Goal: Information Seeking & Learning: Check status

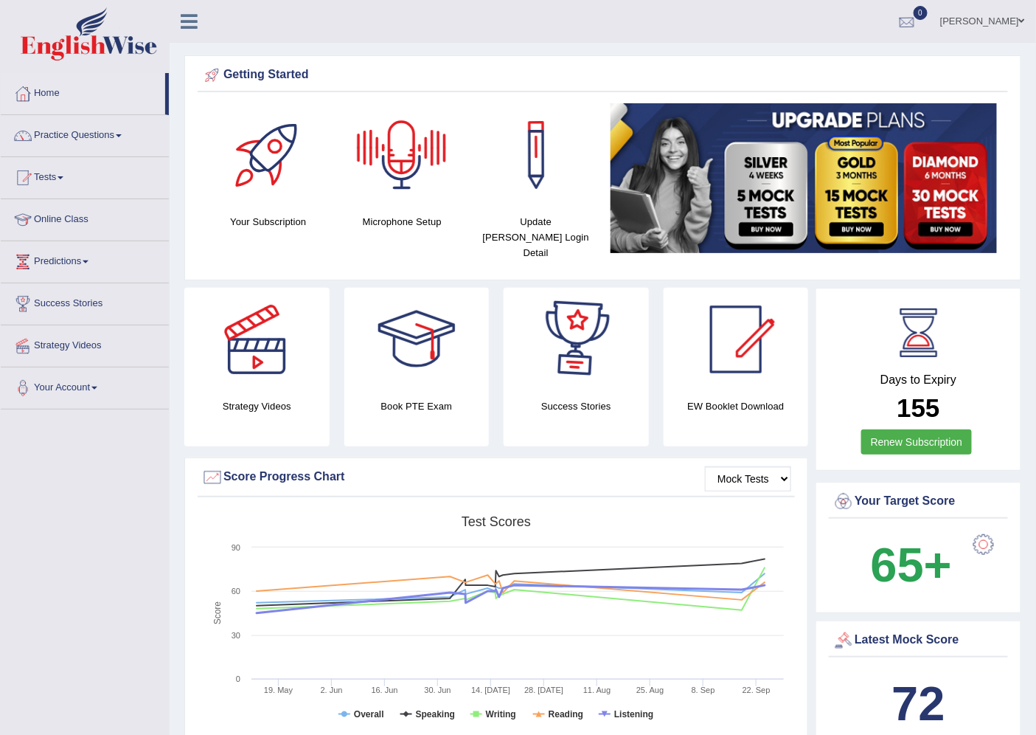
click at [910, 32] on div at bounding box center [907, 22] width 22 height 22
click at [842, 49] on li "See All Alerts" at bounding box center [818, 62] width 211 height 30
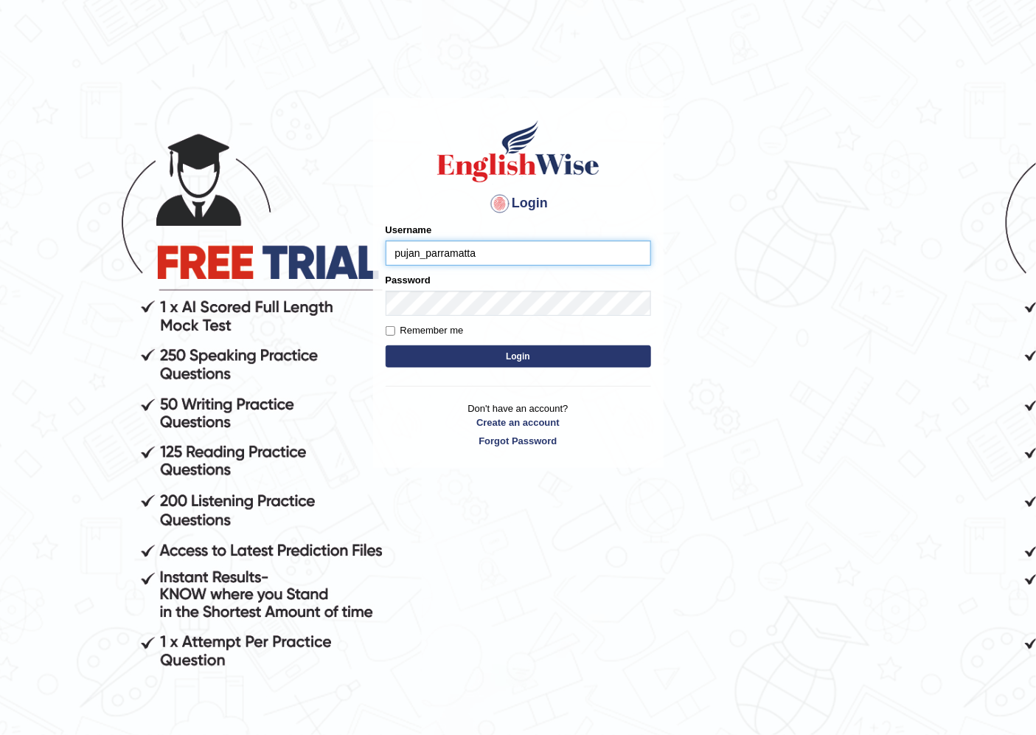
type input "pujan_parramatta"
click at [386, 345] on button "Login" at bounding box center [519, 356] width 266 height 22
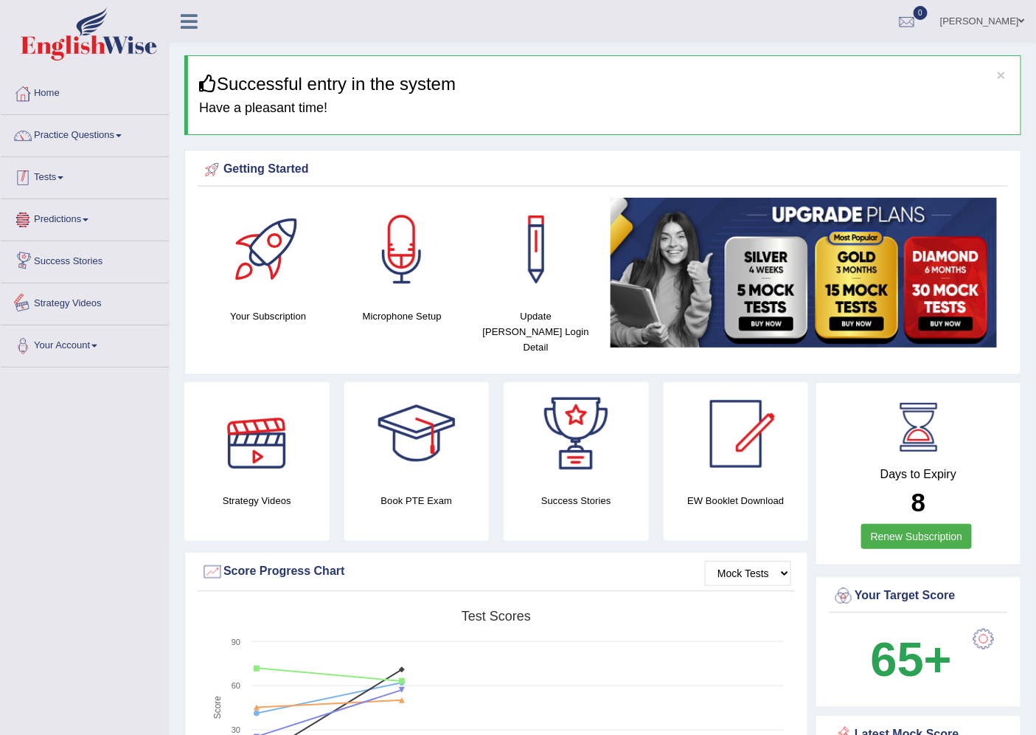
click at [60, 181] on link "Tests" at bounding box center [85, 175] width 168 height 37
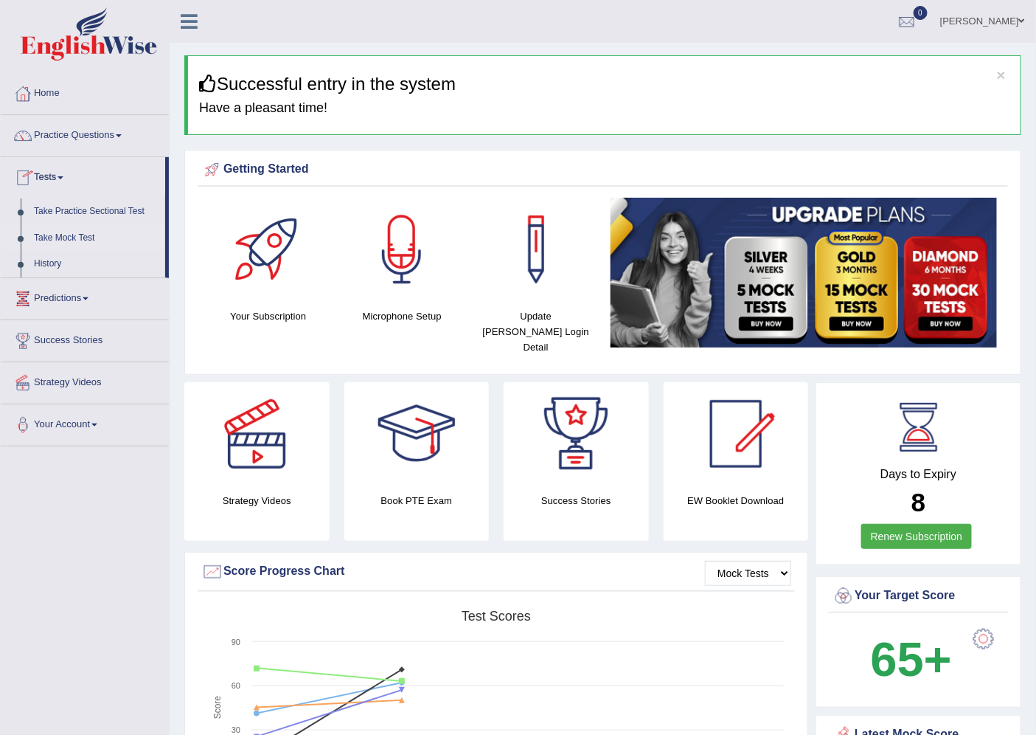
click at [63, 232] on link "Take Mock Test" at bounding box center [96, 238] width 138 height 27
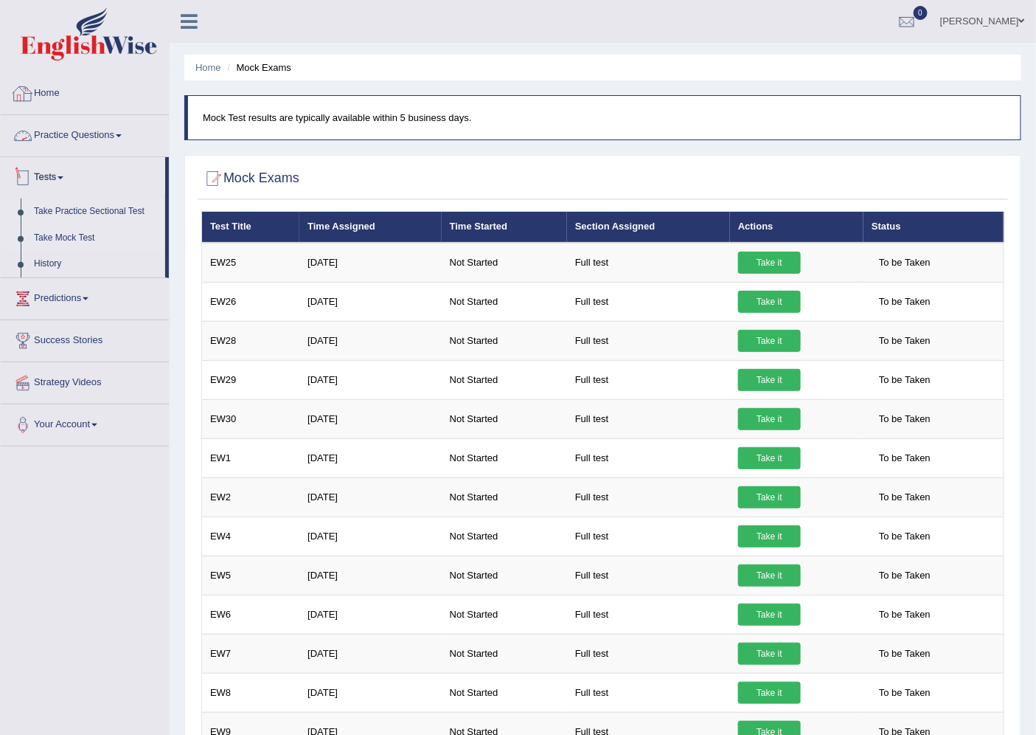
click at [69, 212] on link "Take Practice Sectional Test" at bounding box center [96, 211] width 138 height 27
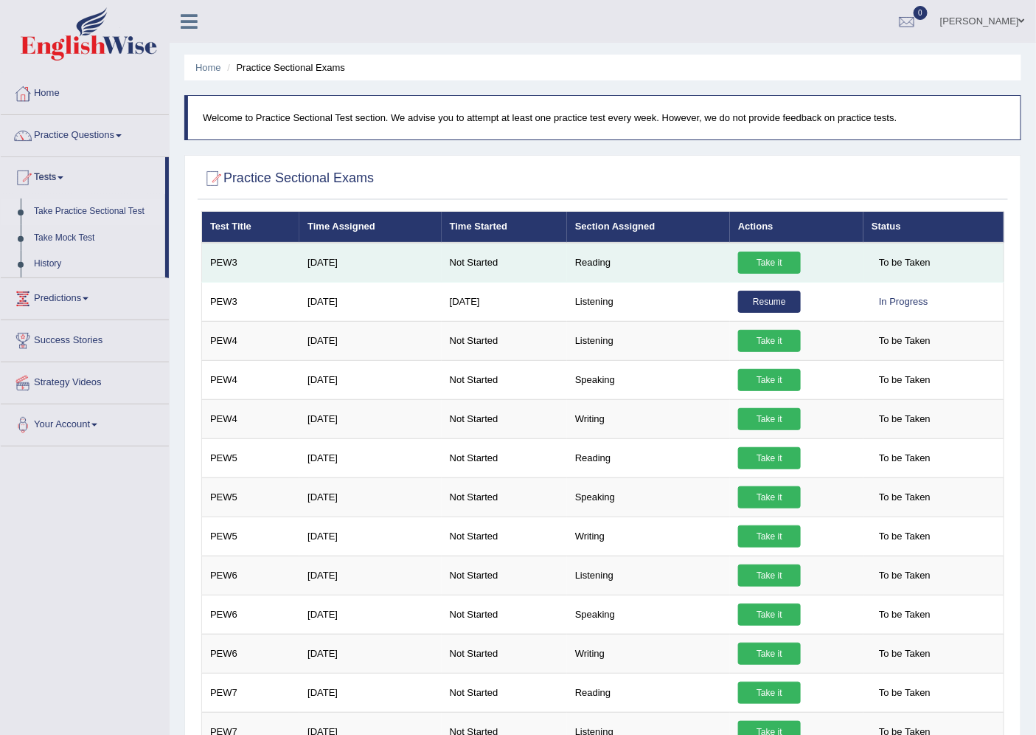
click at [747, 255] on link "Take it" at bounding box center [769, 263] width 63 height 22
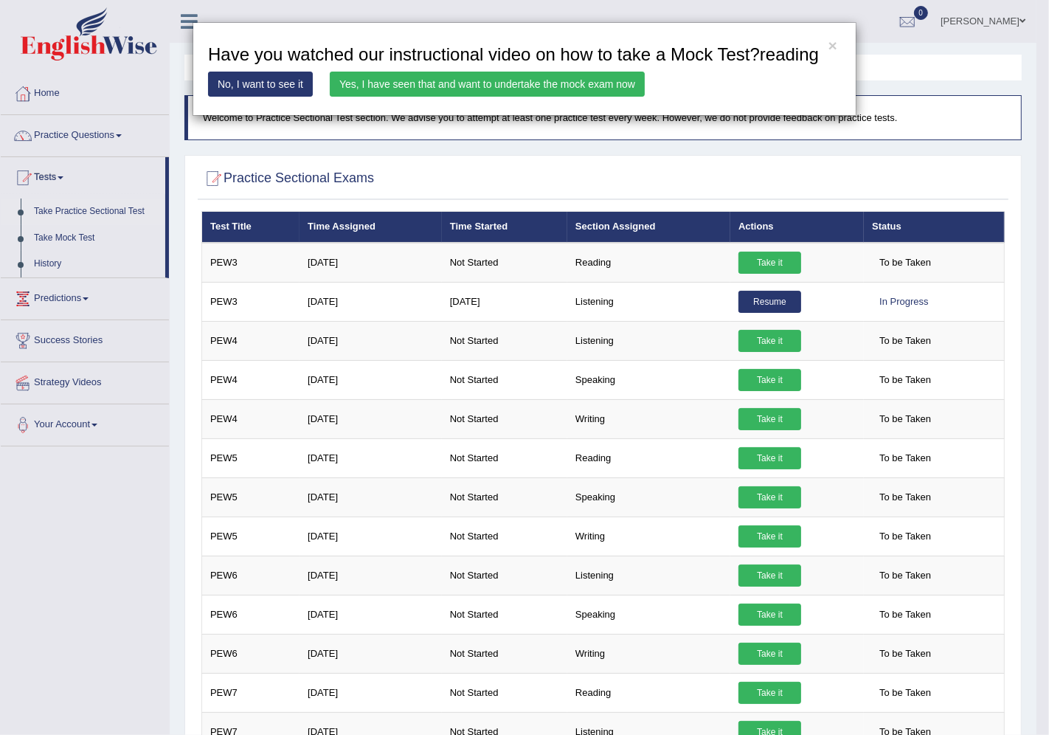
click at [512, 82] on link "Yes, I have seen that and want to undertake the mock exam now" at bounding box center [487, 84] width 315 height 25
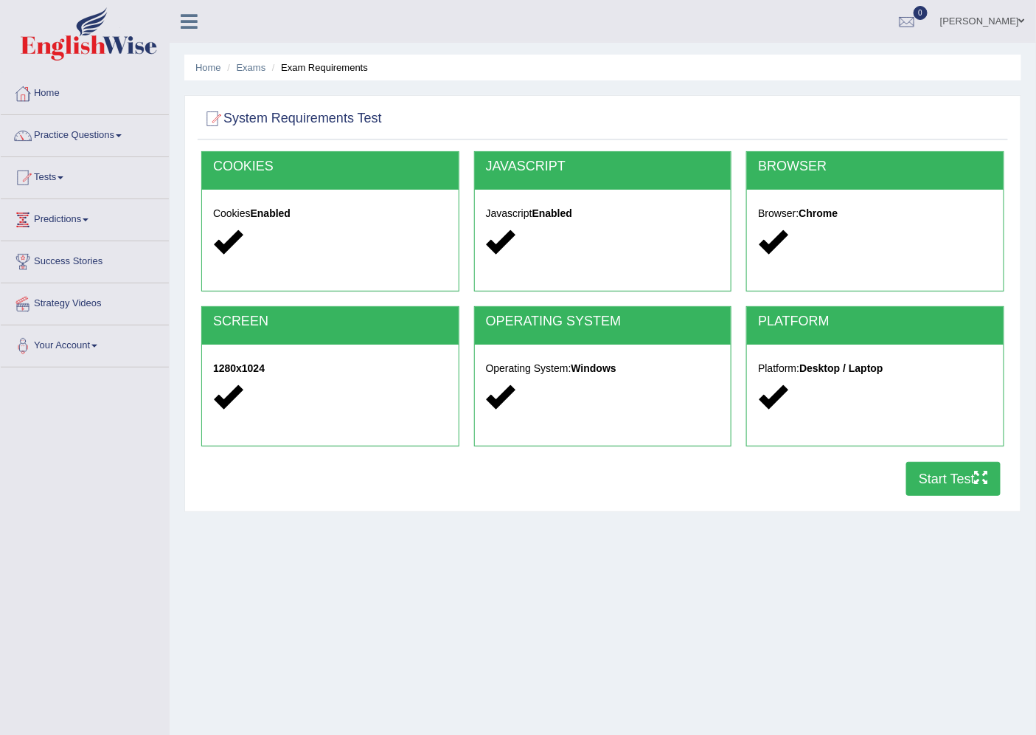
click at [960, 474] on button "Start Test" at bounding box center [954, 479] width 94 height 34
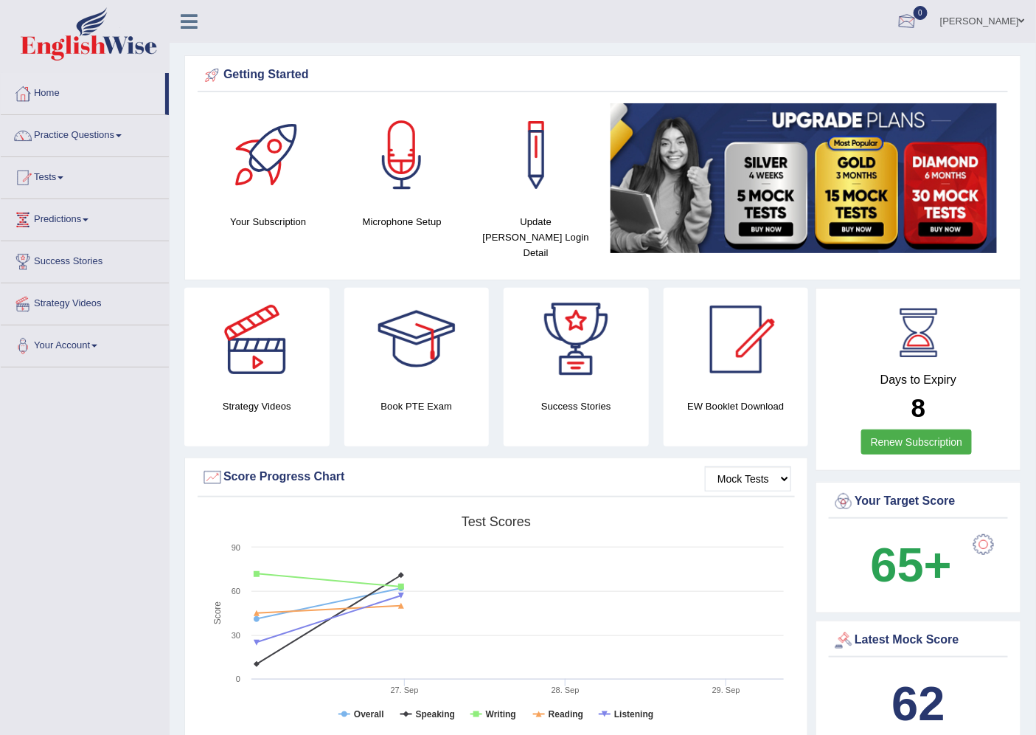
click at [1018, 21] on link "Pujan Raya" at bounding box center [983, 19] width 107 height 38
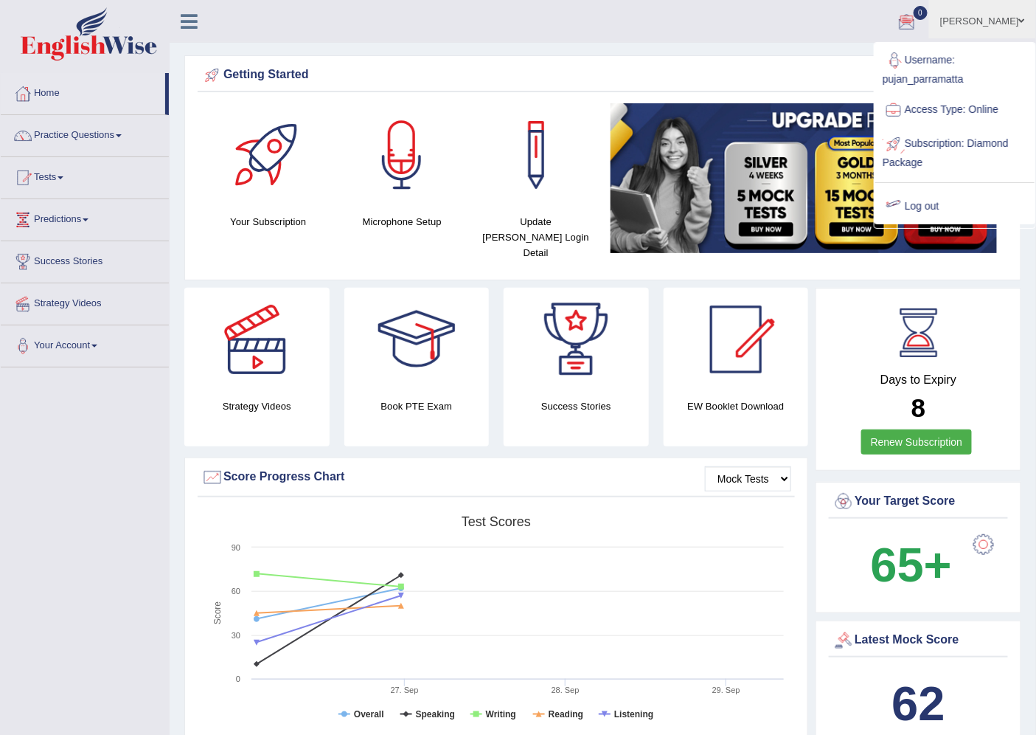
click at [930, 210] on link "Log out" at bounding box center [955, 207] width 159 height 34
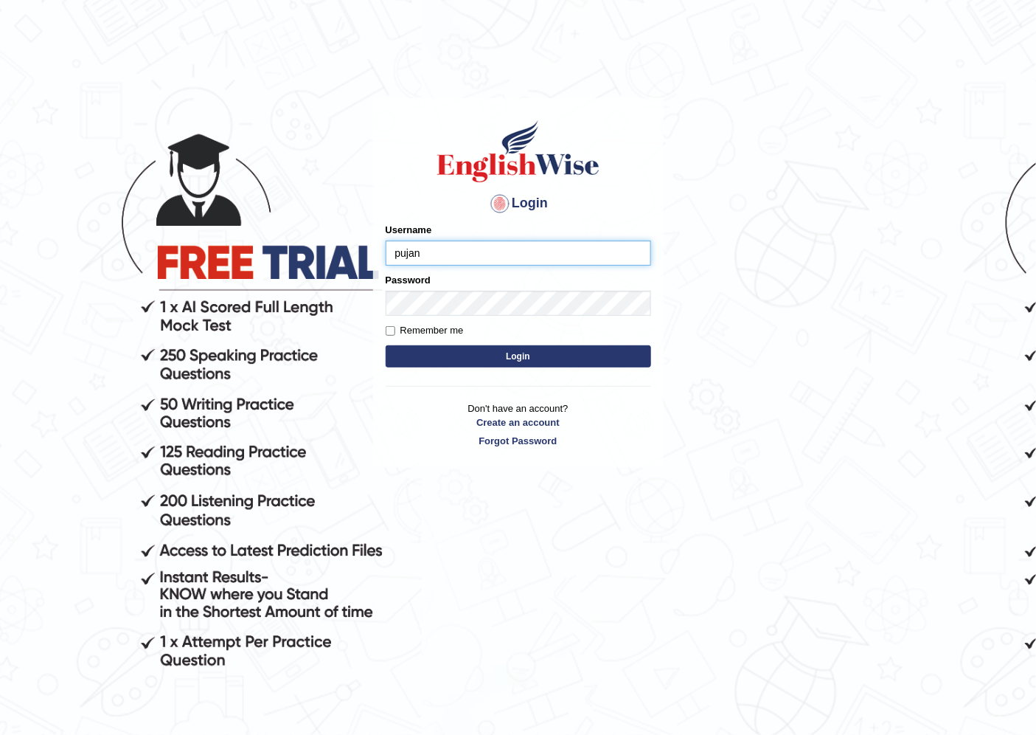
type input "pujan_parramatta"
click at [496, 317] on form "Please fix the following errors: Username pujan_parramatta Password Remember me…" at bounding box center [519, 297] width 266 height 148
click at [418, 353] on button "Login" at bounding box center [519, 356] width 266 height 22
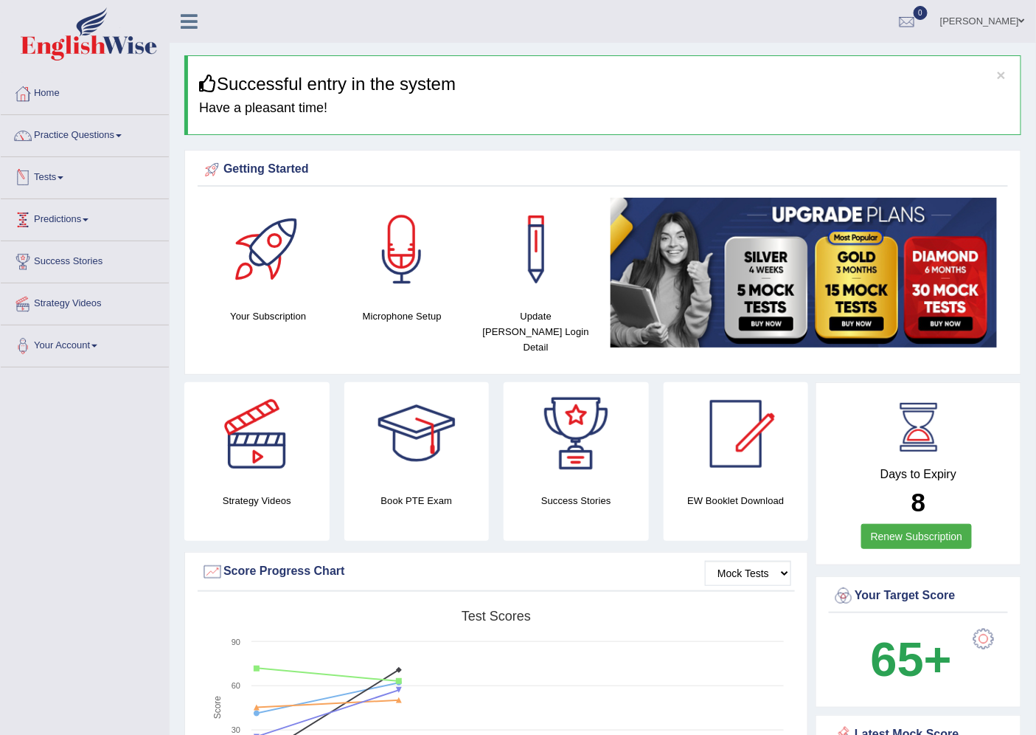
click at [74, 170] on link "Tests" at bounding box center [85, 175] width 168 height 37
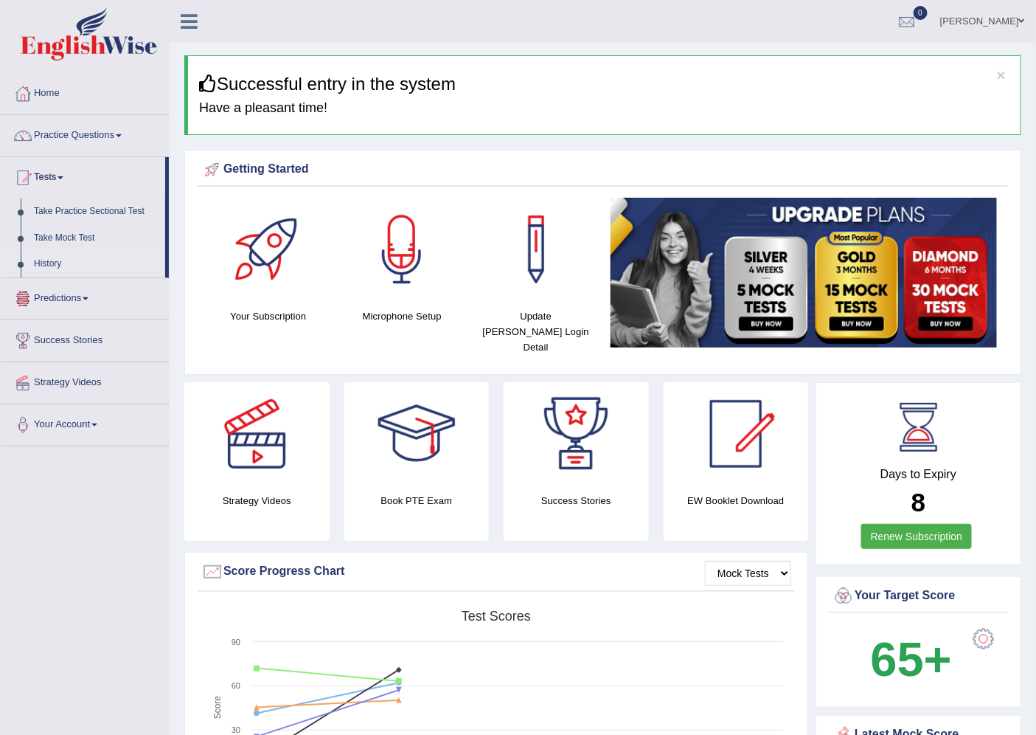
click at [67, 256] on link "History" at bounding box center [96, 264] width 138 height 27
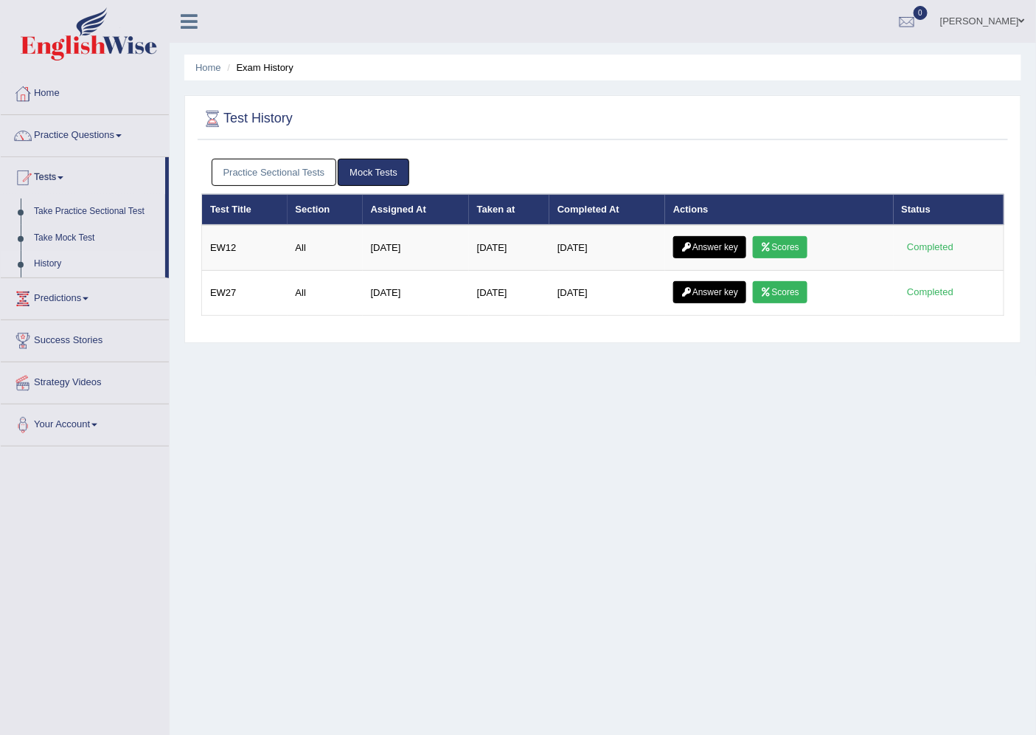
click at [263, 167] on link "Practice Sectional Tests" at bounding box center [274, 172] width 125 height 27
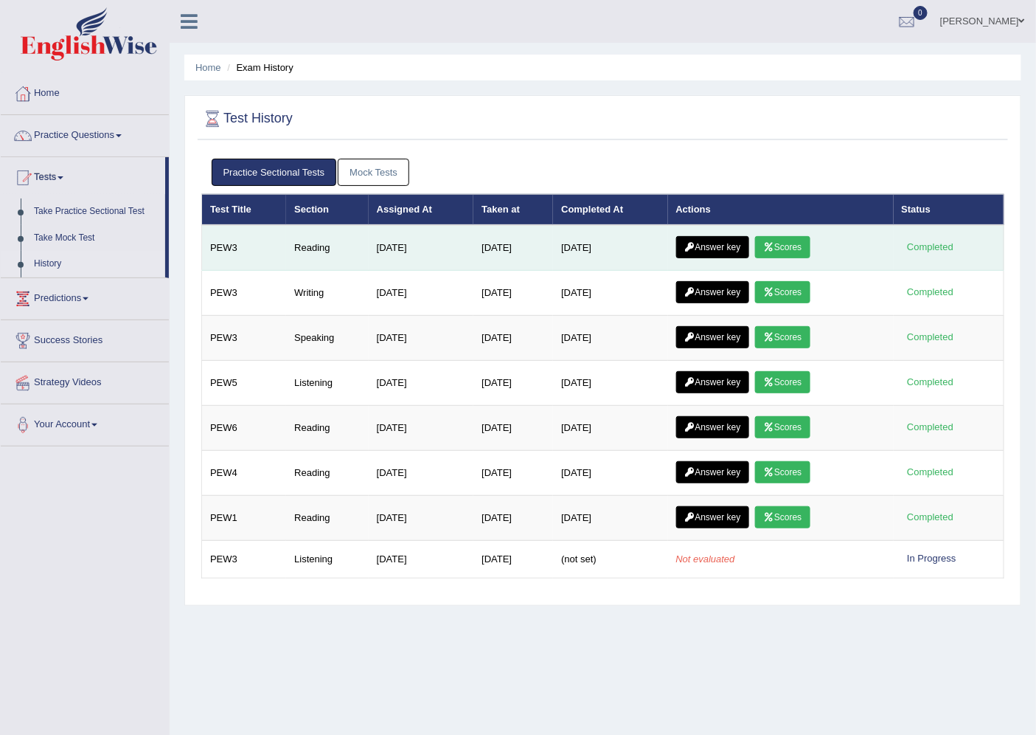
click at [780, 244] on link "Scores" at bounding box center [782, 247] width 55 height 22
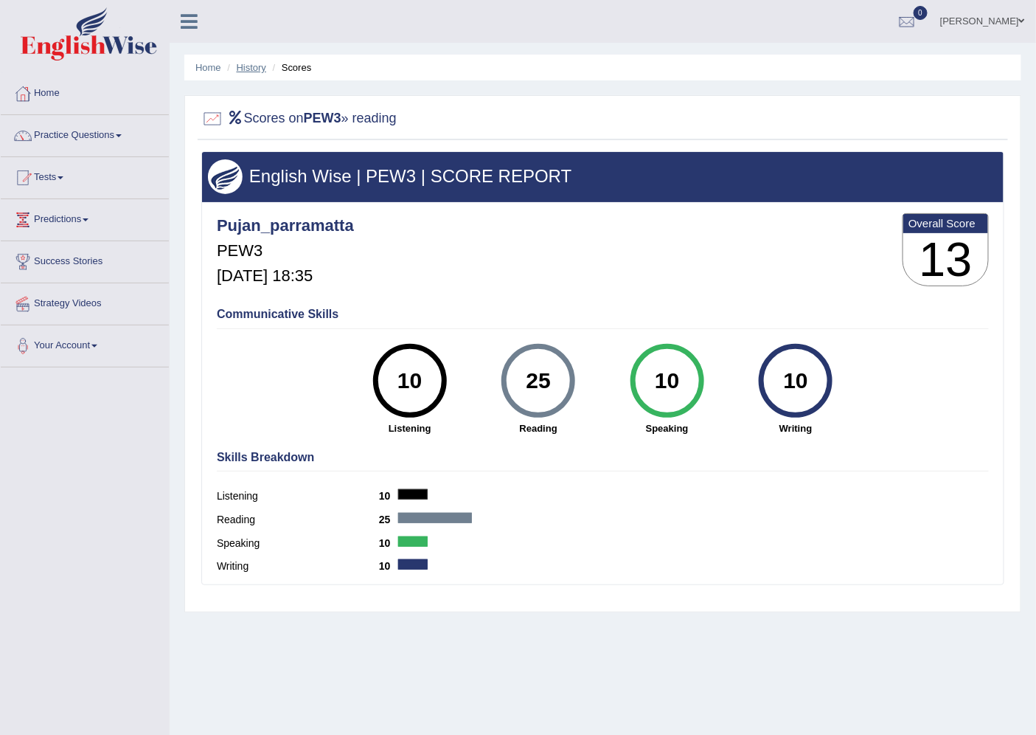
click at [260, 63] on link "History" at bounding box center [252, 67] width 30 height 11
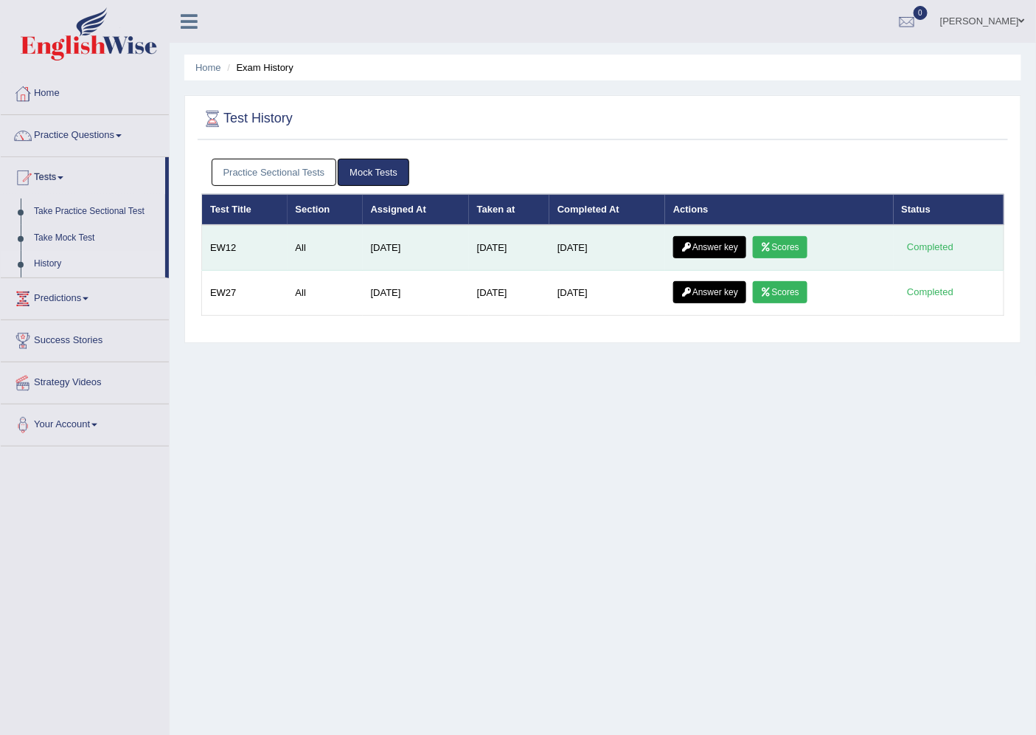
click at [698, 237] on link "Answer key" at bounding box center [710, 247] width 73 height 22
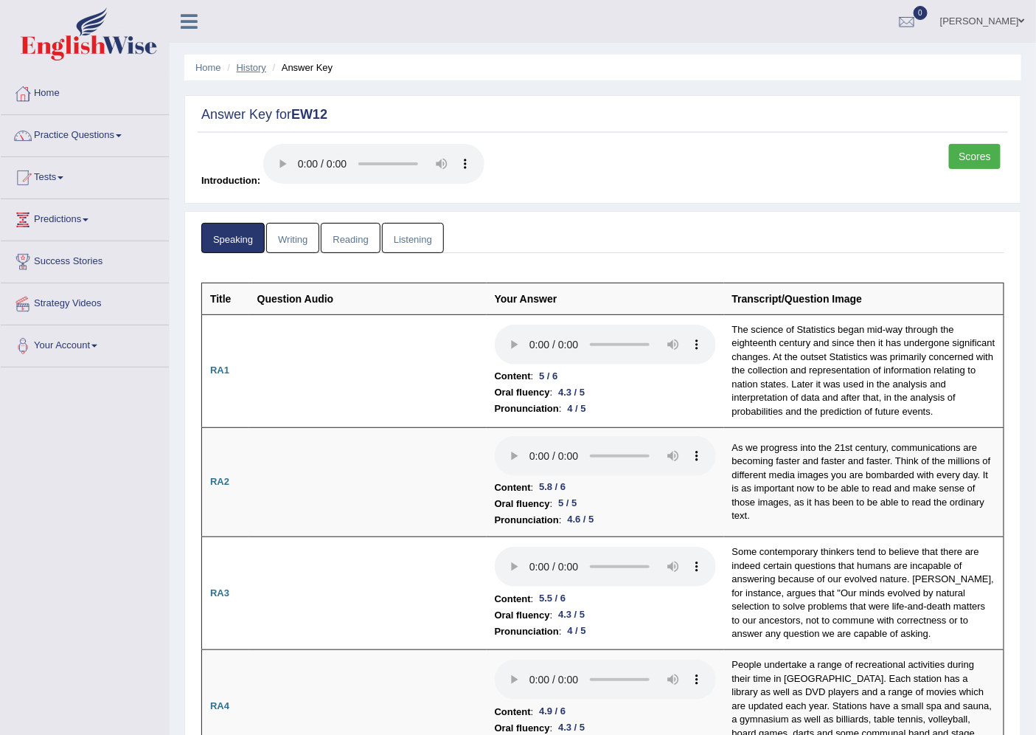
click at [245, 72] on link "History" at bounding box center [252, 67] width 30 height 11
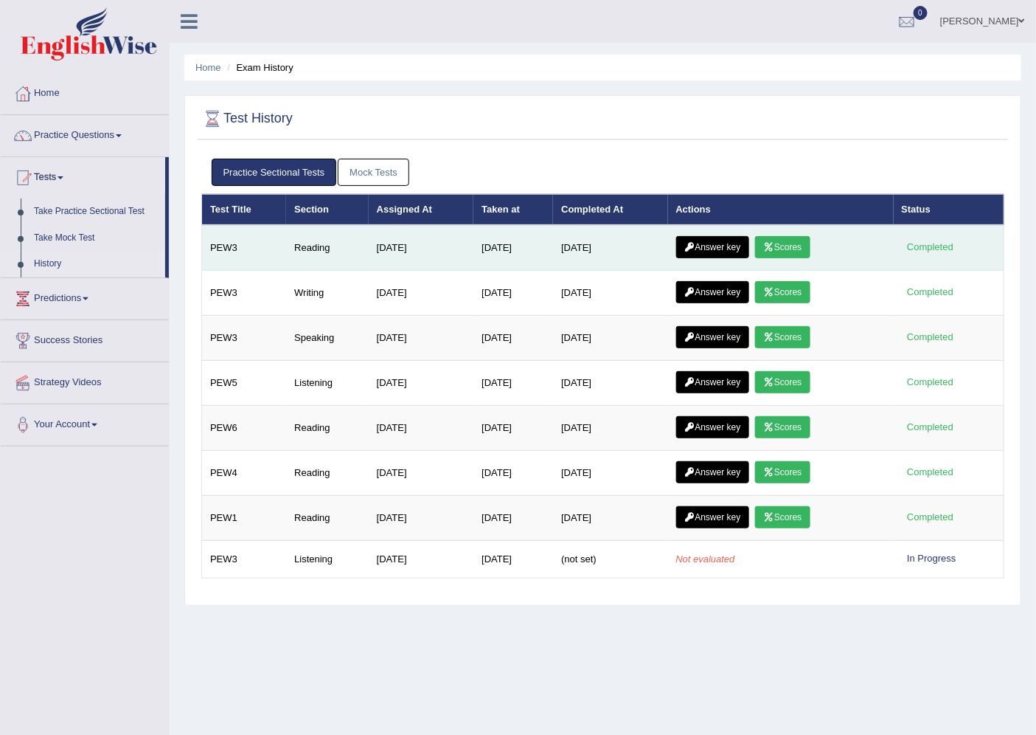
click at [695, 246] on icon at bounding box center [690, 247] width 11 height 9
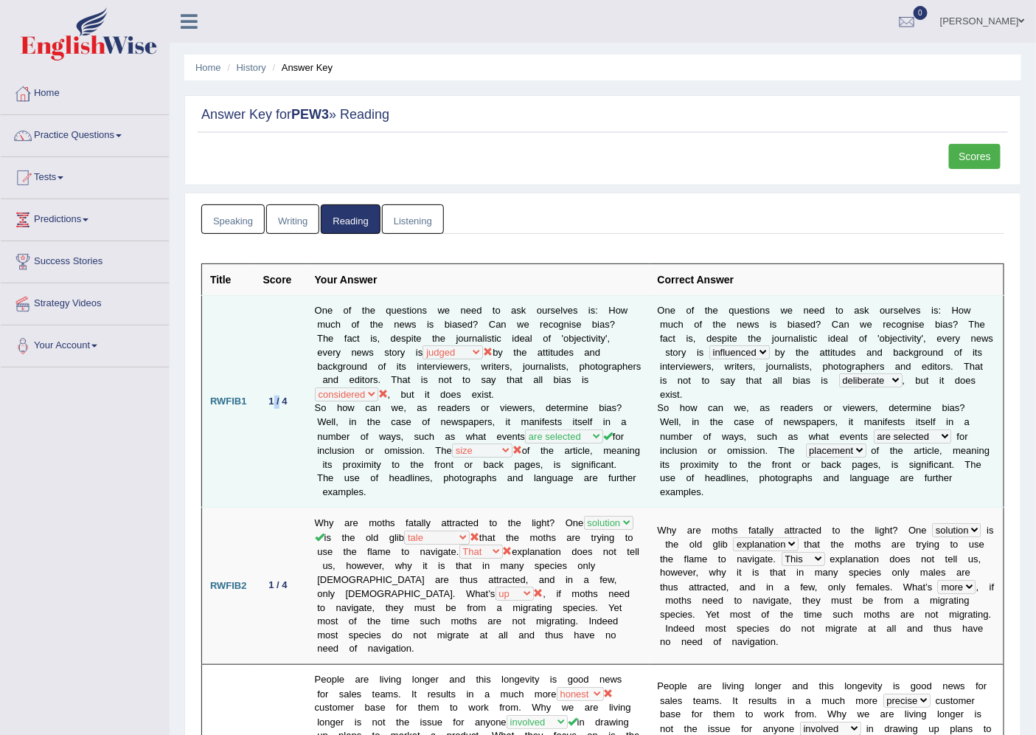
click at [280, 399] on div "1 / 4" at bounding box center [278, 401] width 30 height 15
drag, startPoint x: 266, startPoint y: 401, endPoint x: 291, endPoint y: 400, distance: 24.4
click at [291, 400] on div "1 / 4" at bounding box center [278, 401] width 30 height 15
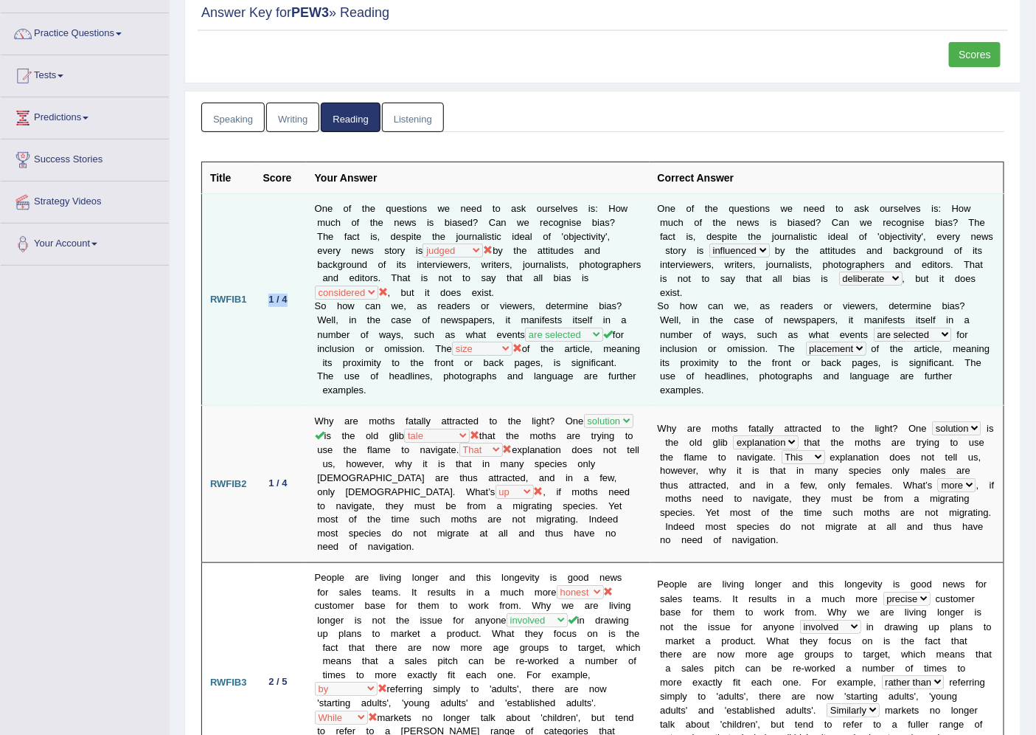
scroll to position [246, 0]
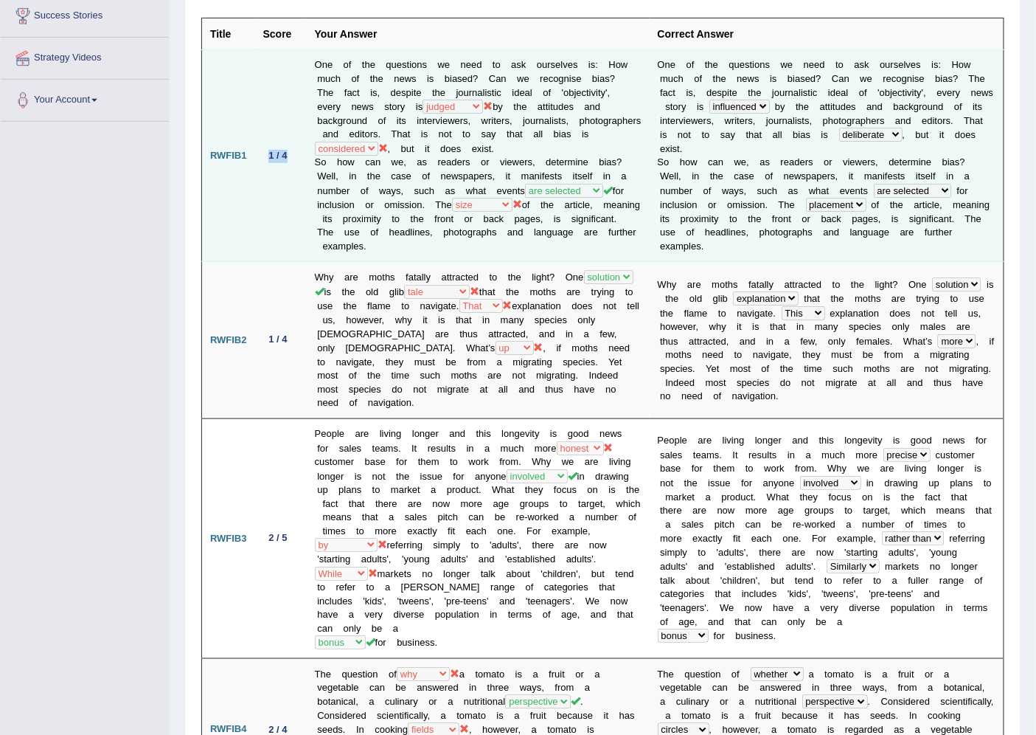
click at [267, 184] on td "1 / 4" at bounding box center [281, 156] width 52 height 212
drag, startPoint x: 267, startPoint y: 156, endPoint x: 279, endPoint y: 153, distance: 12.4
click at [279, 153] on div "1 / 4" at bounding box center [278, 155] width 30 height 15
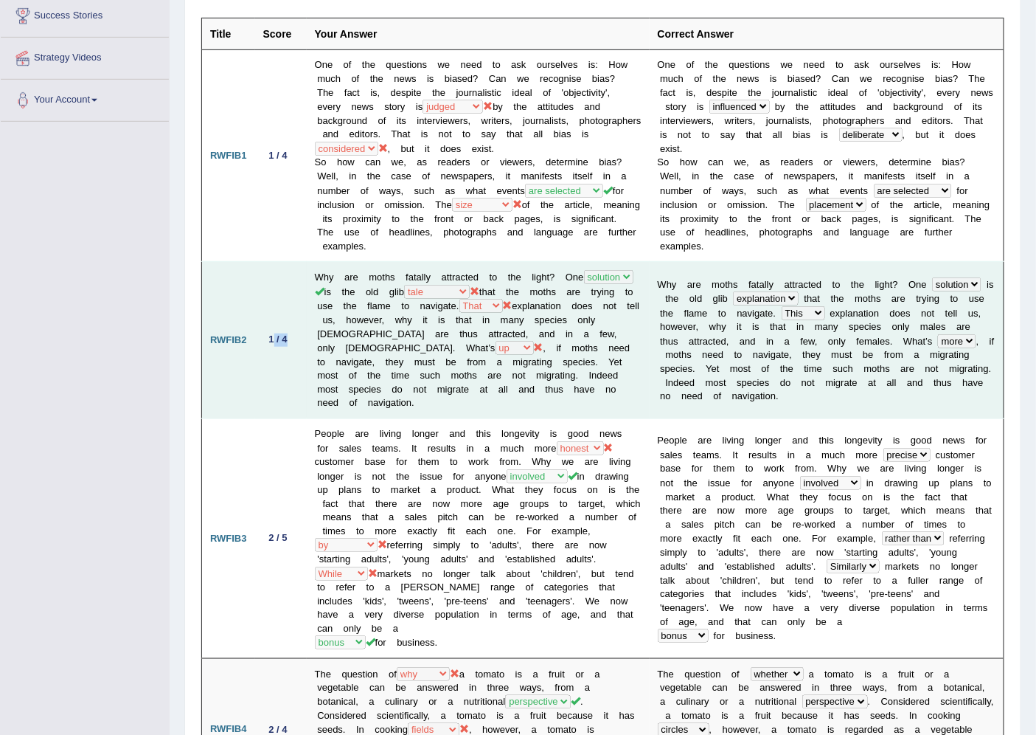
drag, startPoint x: 271, startPoint y: 318, endPoint x: 293, endPoint y: 323, distance: 22.0
click at [293, 323] on td "1 / 4" at bounding box center [281, 340] width 52 height 157
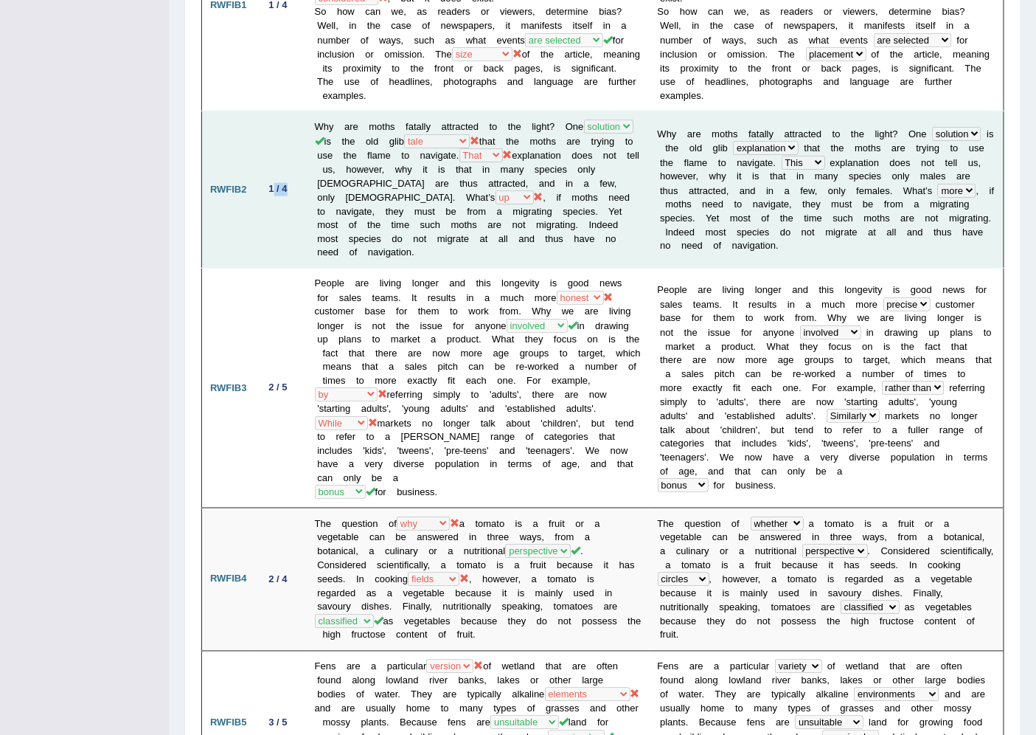
scroll to position [655, 0]
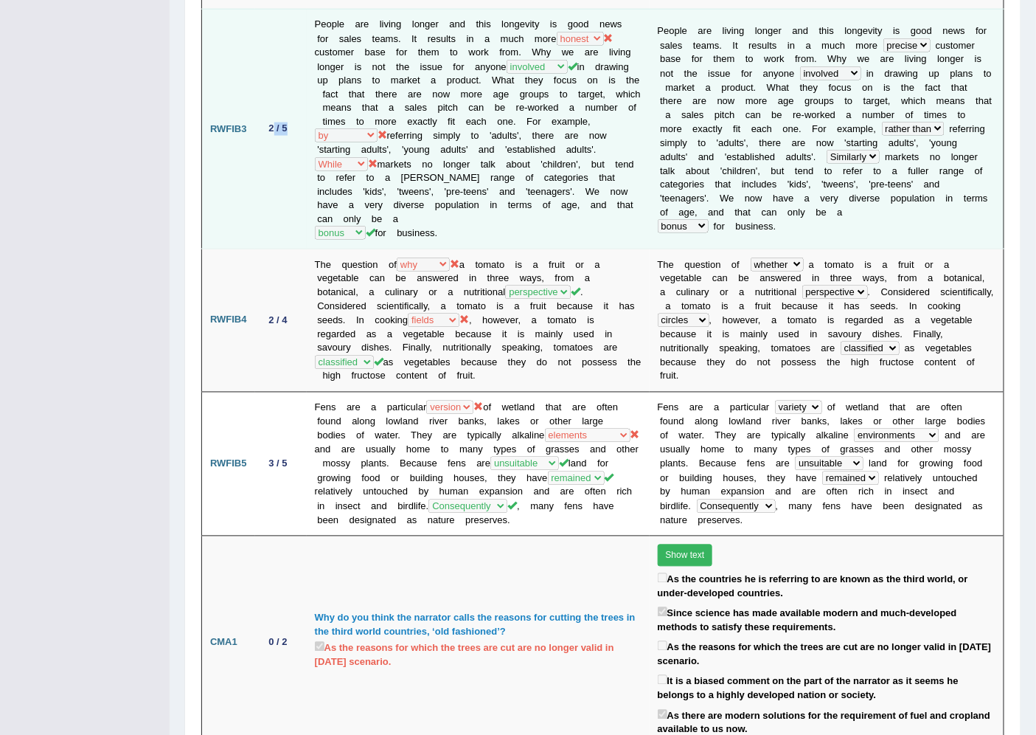
drag, startPoint x: 271, startPoint y: 107, endPoint x: 286, endPoint y: 107, distance: 14.8
click at [286, 121] on div "2 / 5" at bounding box center [278, 128] width 30 height 15
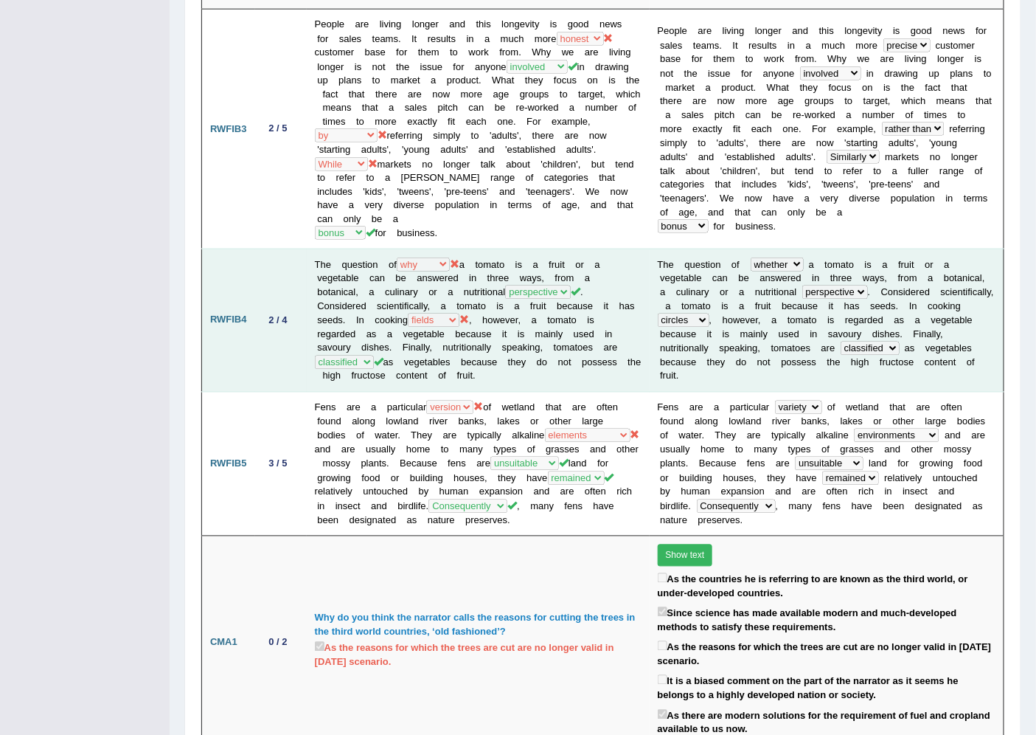
click at [280, 313] on div "2 / 4" at bounding box center [278, 320] width 30 height 15
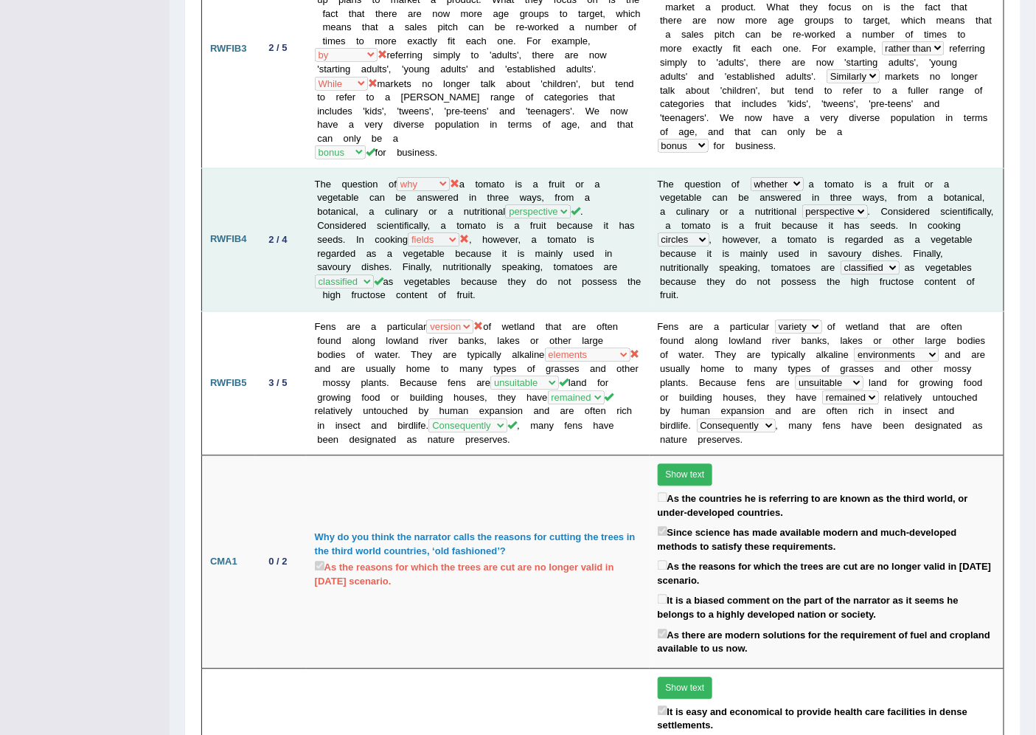
scroll to position [983, 0]
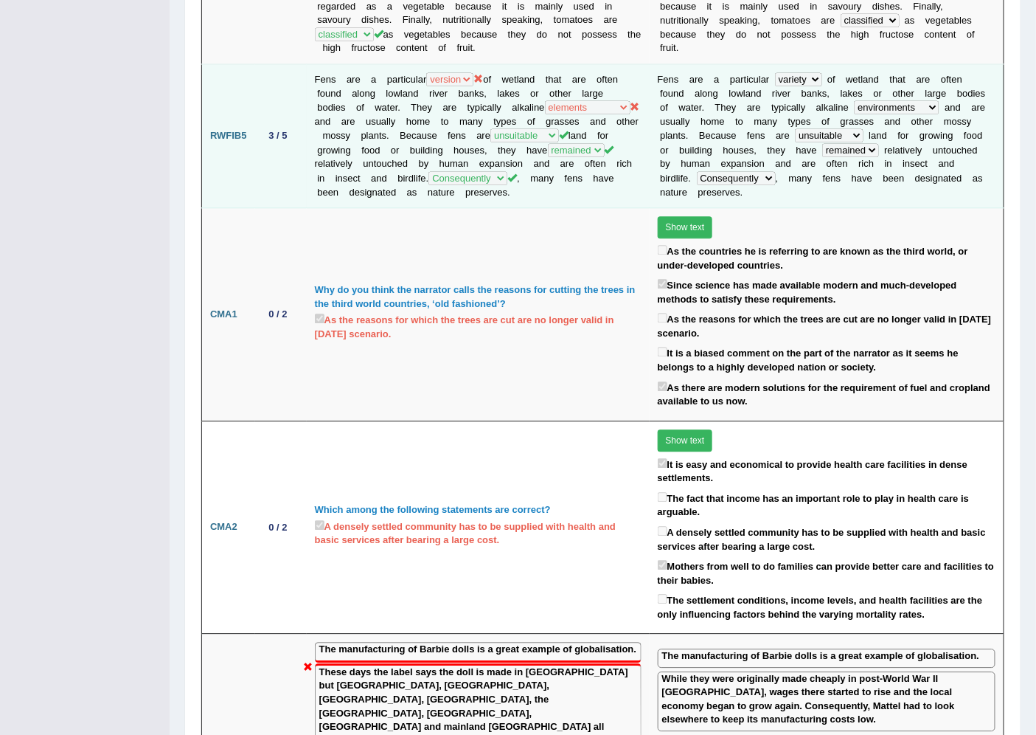
click at [283, 128] on div "3 / 5" at bounding box center [278, 135] width 30 height 15
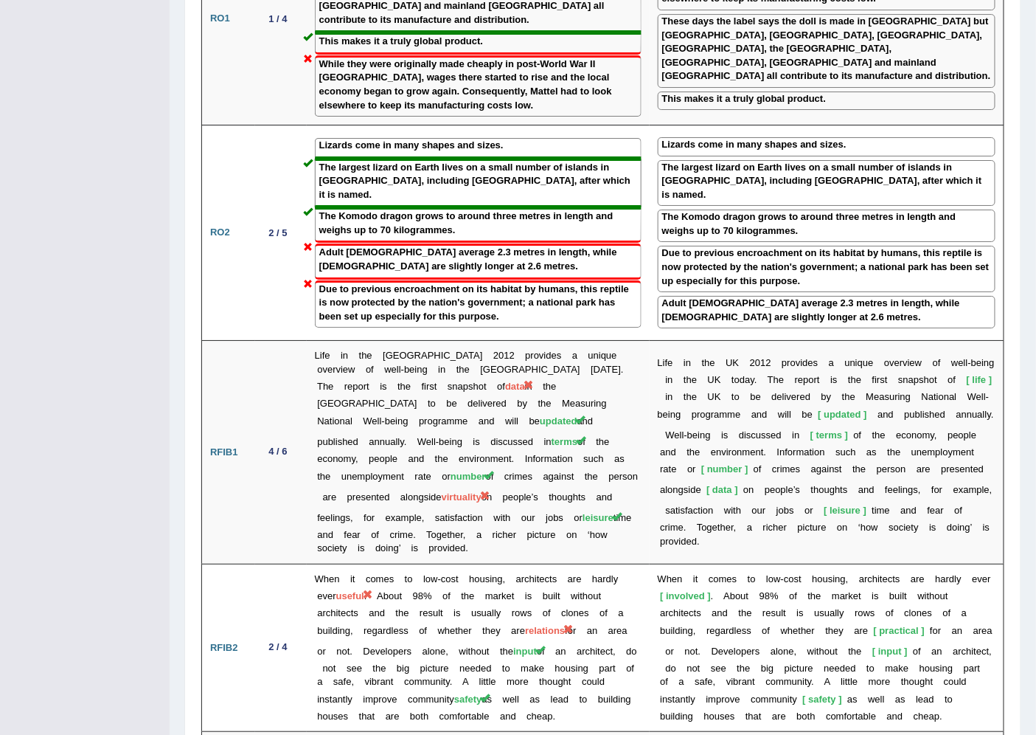
scroll to position [1803, 0]
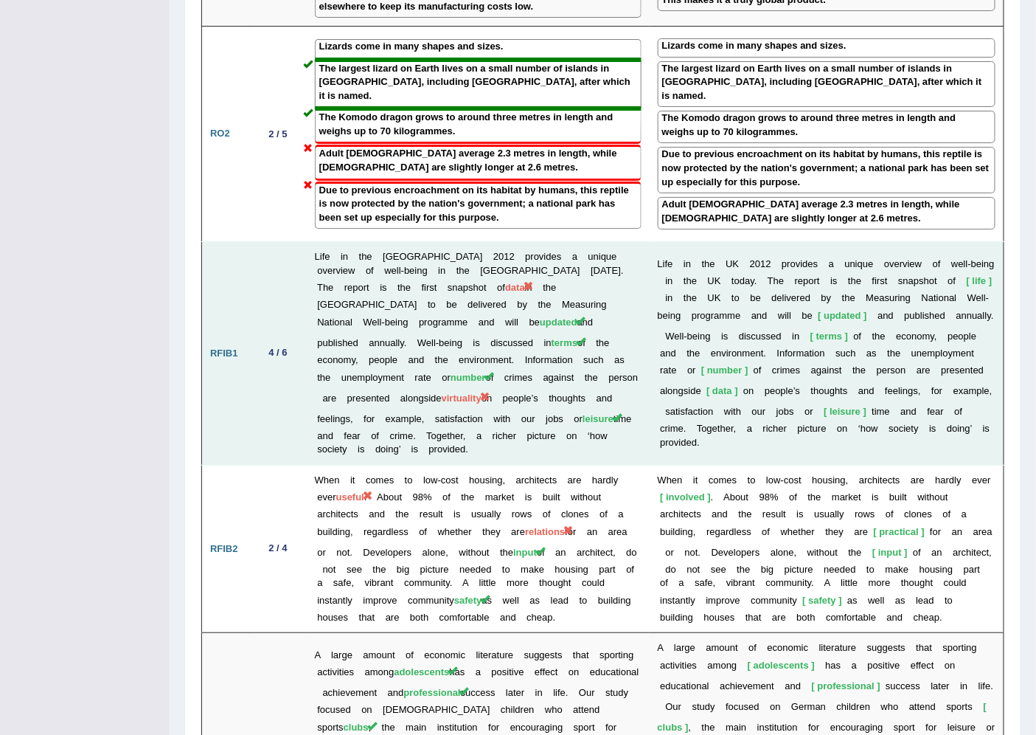
click at [274, 277] on td "4 / 6" at bounding box center [281, 353] width 52 height 223
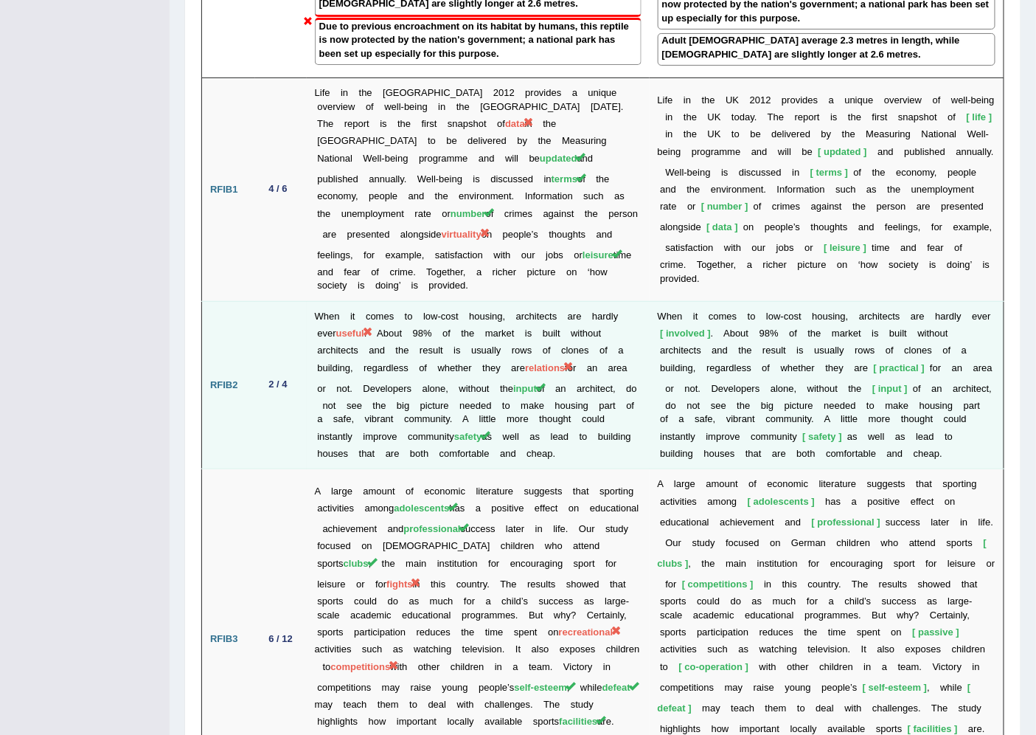
click at [279, 377] on div "2 / 4" at bounding box center [278, 384] width 30 height 15
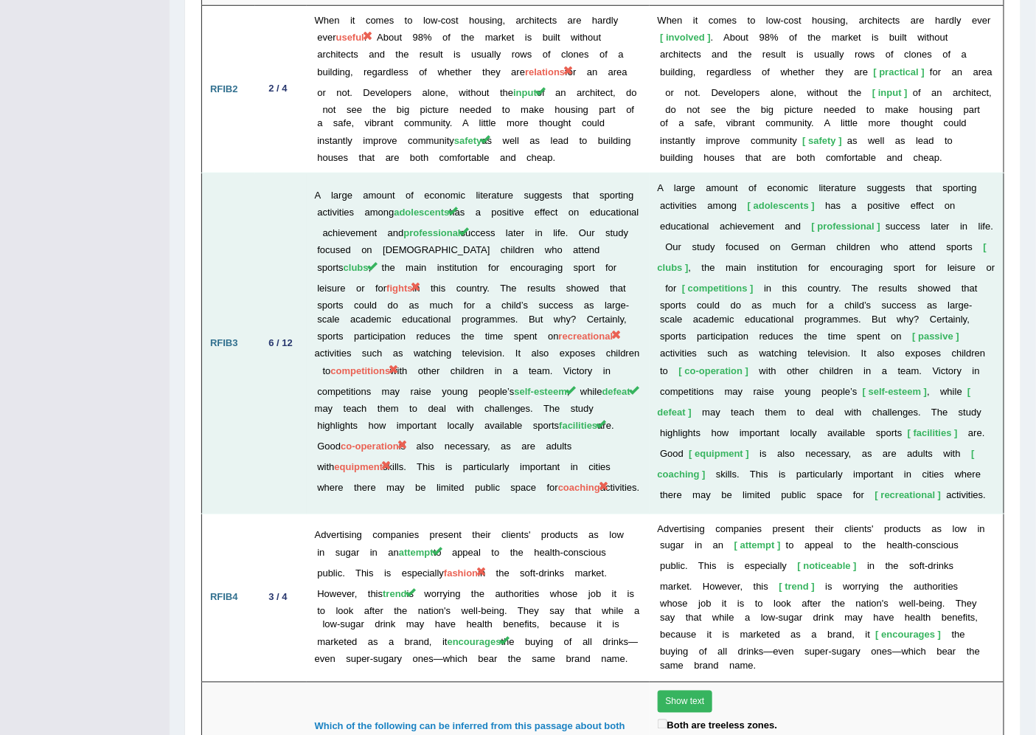
scroll to position [2295, 0]
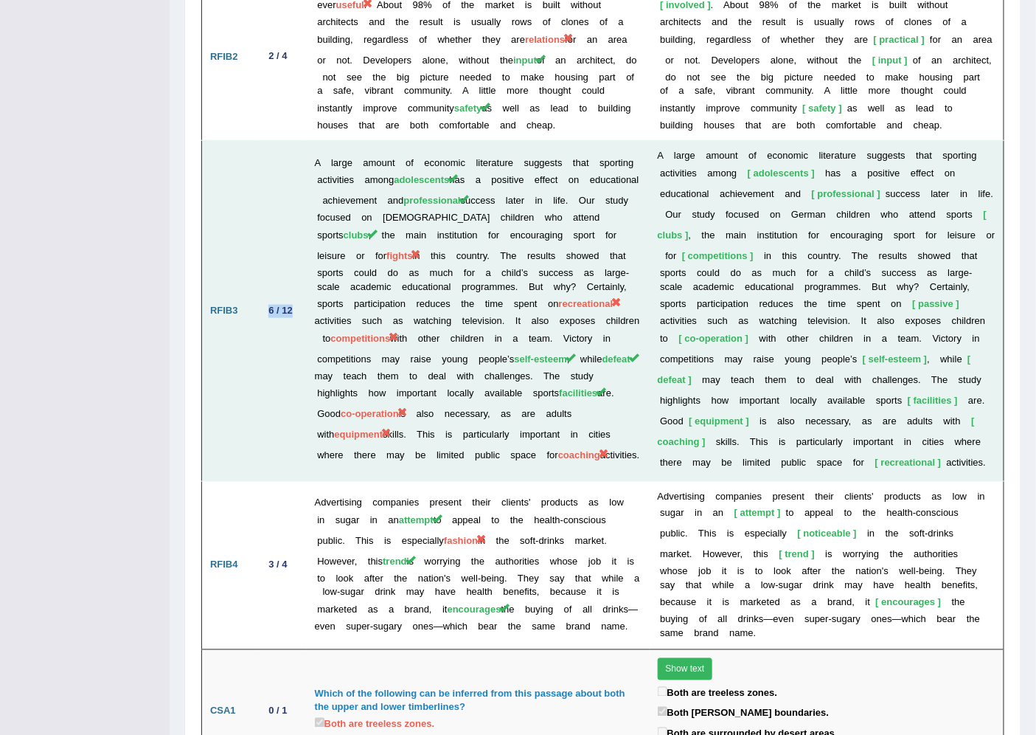
drag, startPoint x: 263, startPoint y: 234, endPoint x: 301, endPoint y: 226, distance: 38.3
click at [301, 226] on td "6 / 12" at bounding box center [281, 311] width 52 height 340
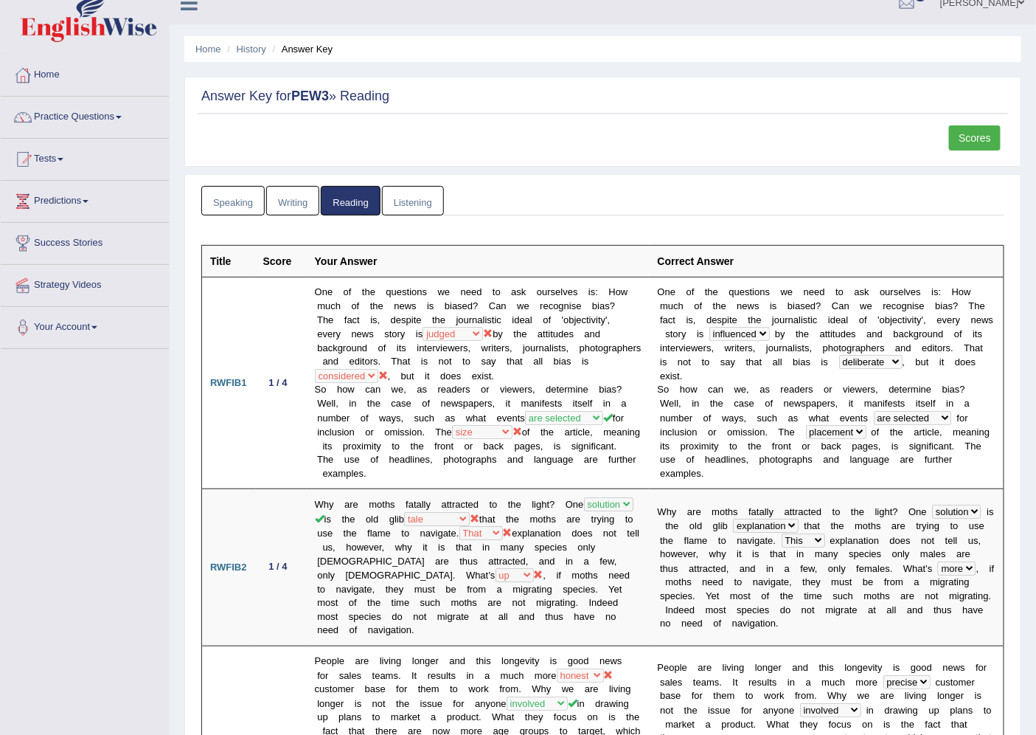
scroll to position [0, 0]
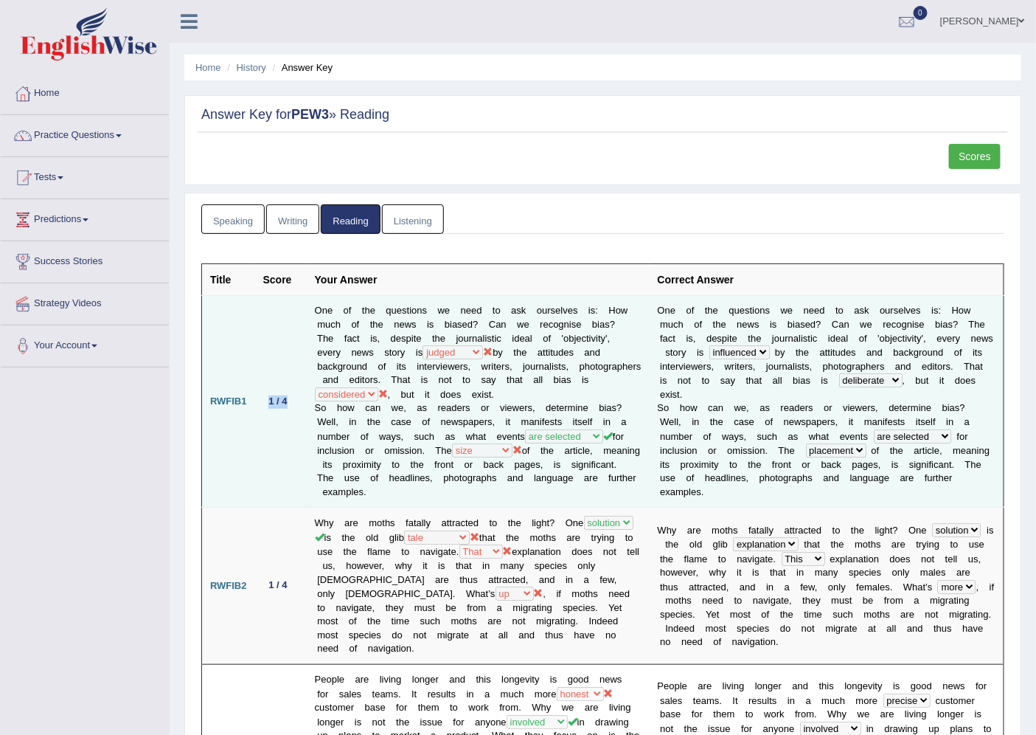
drag, startPoint x: 269, startPoint y: 398, endPoint x: 303, endPoint y: 391, distance: 35.4
click at [303, 391] on td "1 / 4" at bounding box center [281, 402] width 52 height 212
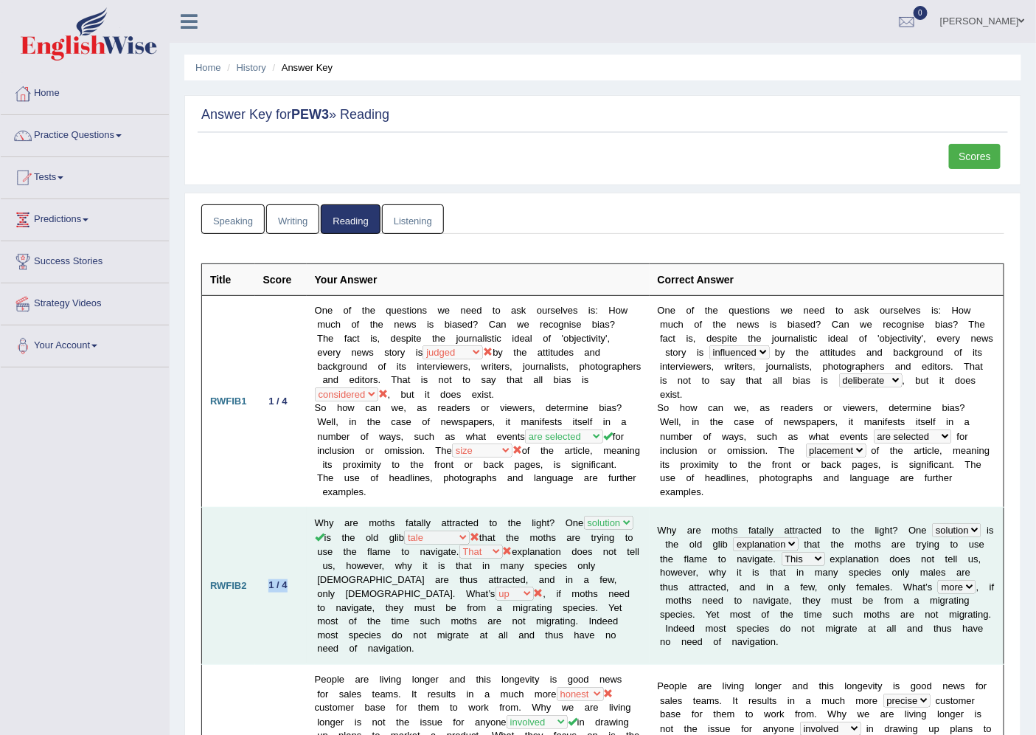
drag, startPoint x: 267, startPoint y: 568, endPoint x: 296, endPoint y: 577, distance: 30.1
click at [296, 577] on td "1 / 4" at bounding box center [281, 586] width 52 height 157
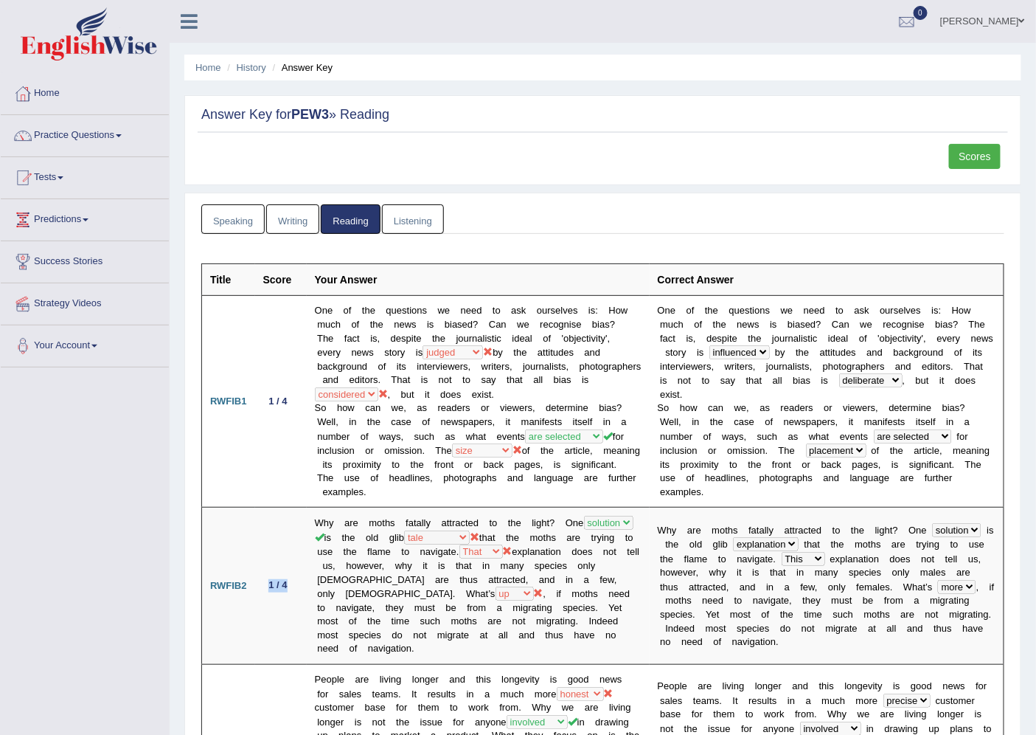
click at [1025, 18] on span at bounding box center [1023, 21] width 6 height 10
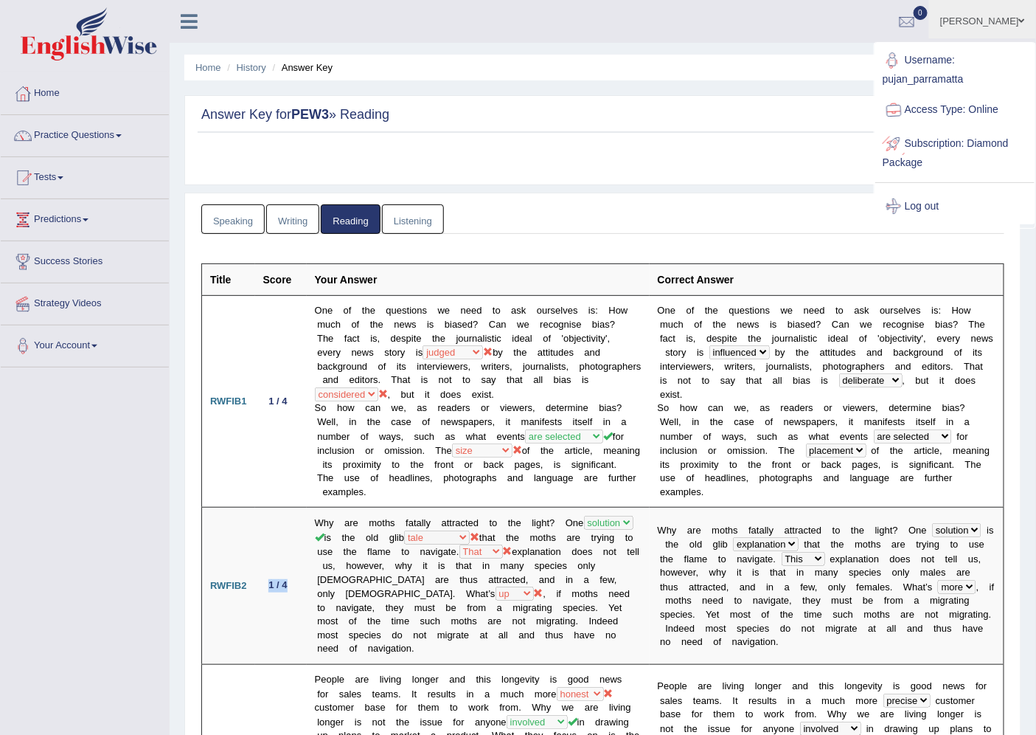
click at [938, 203] on link "Log out" at bounding box center [955, 207] width 159 height 34
